Goal: Task Accomplishment & Management: Use online tool/utility

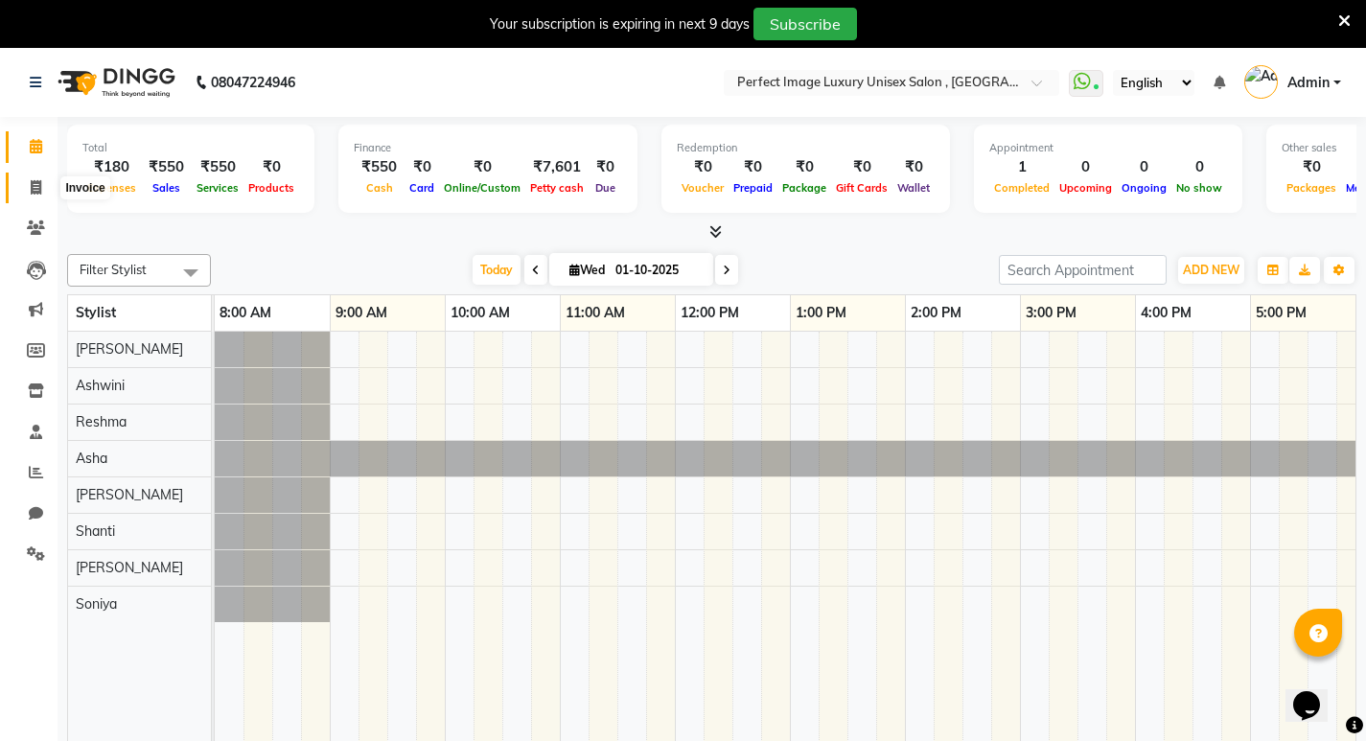
click at [33, 192] on icon at bounding box center [36, 187] width 11 height 14
select select "service"
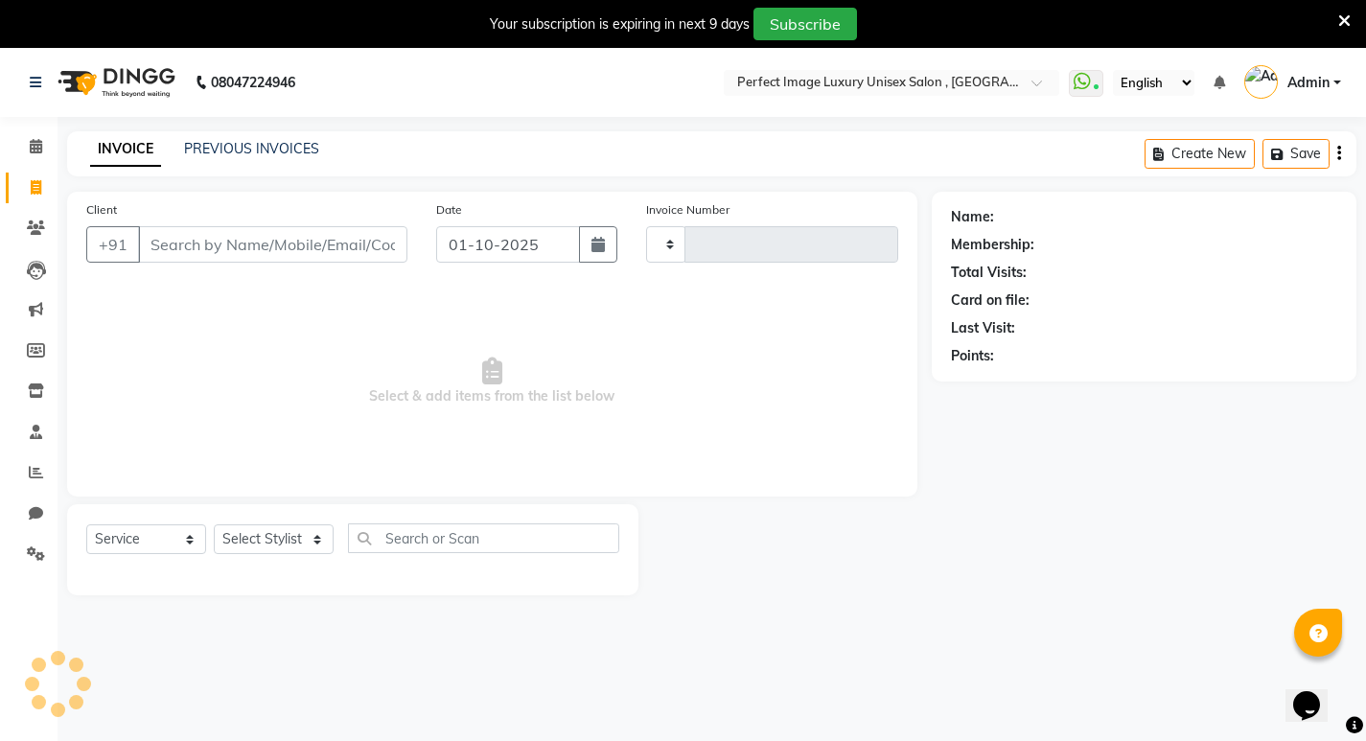
type input "0633"
select select "5078"
click at [288, 156] on link "PREVIOUS INVOICES" at bounding box center [251, 148] width 135 height 17
